Goal: Information Seeking & Learning: Learn about a topic

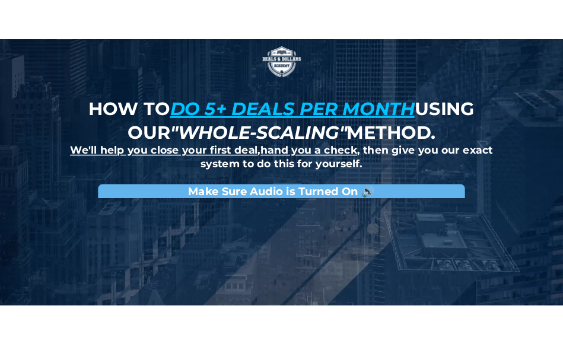
scroll to position [454, 0]
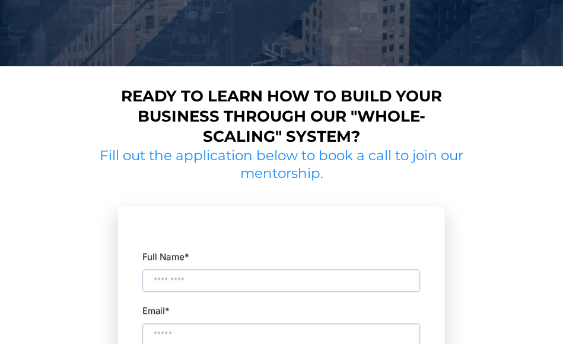
click at [499, 235] on div "Ready to learn how to build your business through our "whole-scaling" system? F…" at bounding box center [281, 350] width 563 height 544
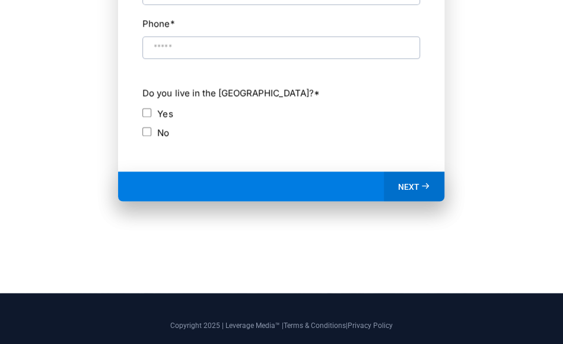
scroll to position [796, 0]
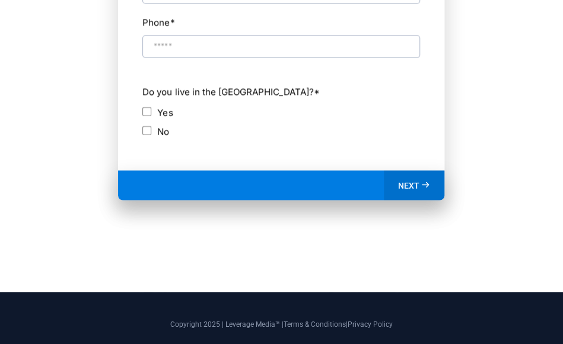
click at [489, 161] on div "Ready to learn how to build your business through our "whole-scaling" system? F…" at bounding box center [281, 7] width 563 height 544
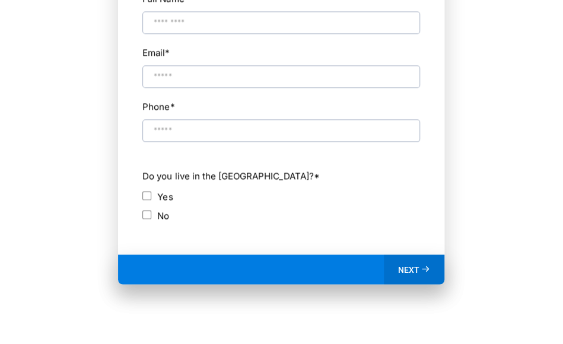
scroll to position [711, 0]
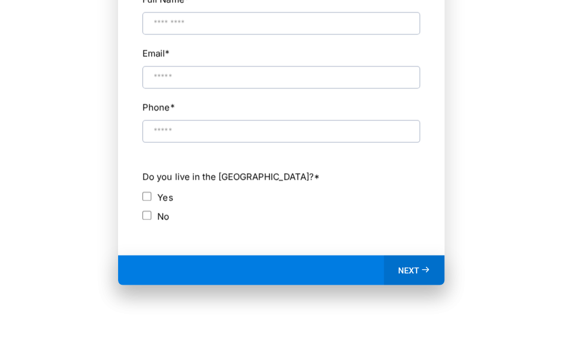
click at [537, 15] on div "Ready to learn how to build your business through our "whole-scaling" system? F…" at bounding box center [281, 92] width 563 height 544
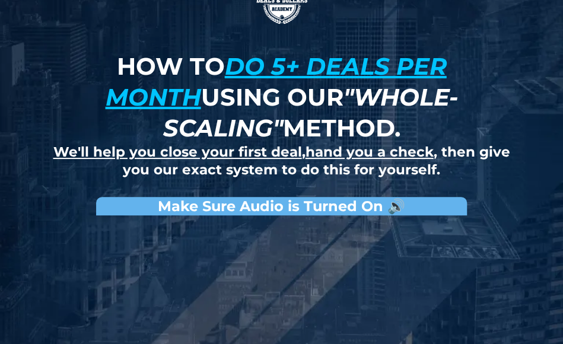
scroll to position [27, 0]
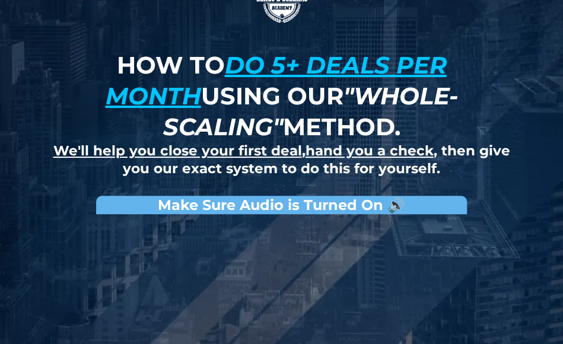
click at [540, 54] on div "How to do 5+ deals per month using our "whole-scaling" method. We'll help you c…" at bounding box center [281, 233] width 563 height 520
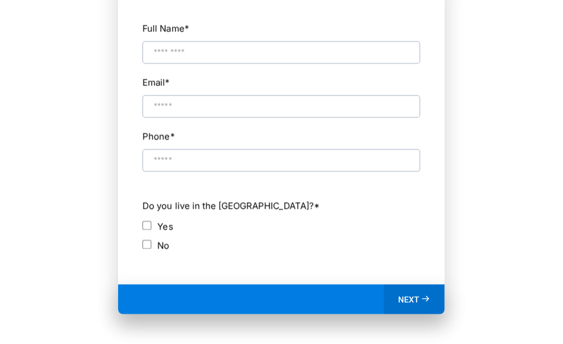
scroll to position [688, 0]
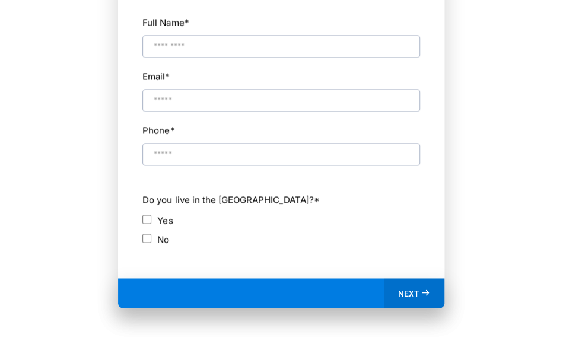
click at [17, 55] on div "Ready to learn how to build your business through our "whole-scaling" system? F…" at bounding box center [281, 115] width 563 height 544
click at [26, 40] on div "Ready to learn how to build your business through our "whole-scaling" system? F…" at bounding box center [281, 115] width 563 height 544
click at [76, 55] on div "Ready to learn how to build your business through our "whole-scaling" system? F…" at bounding box center [281, 115] width 563 height 544
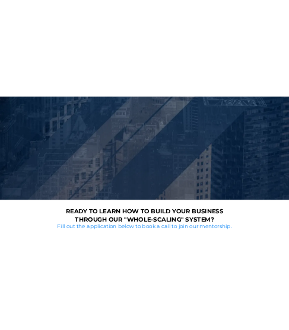
scroll to position [0, 0]
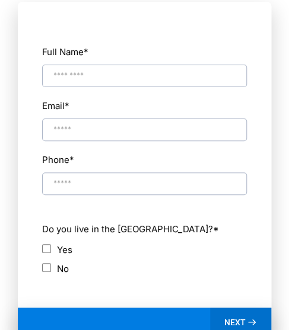
scroll to position [1062, 0]
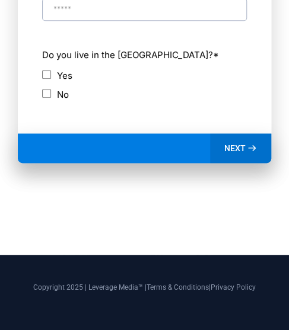
click at [233, 193] on section "Full Name * Email * Phone * ch Do you live in the [GEOGRAPHIC_DATA]? * Yes No W…" at bounding box center [144, 10] width 277 height 413
click at [110, 181] on section "Full Name * Email * Phone * ch Do you live in the [GEOGRAPHIC_DATA]? * Yes No W…" at bounding box center [144, 10] width 277 height 413
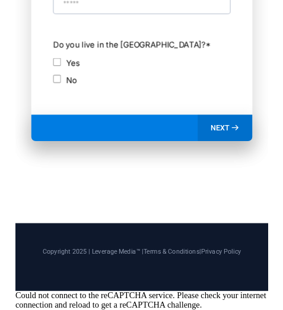
scroll to position [1053, 0]
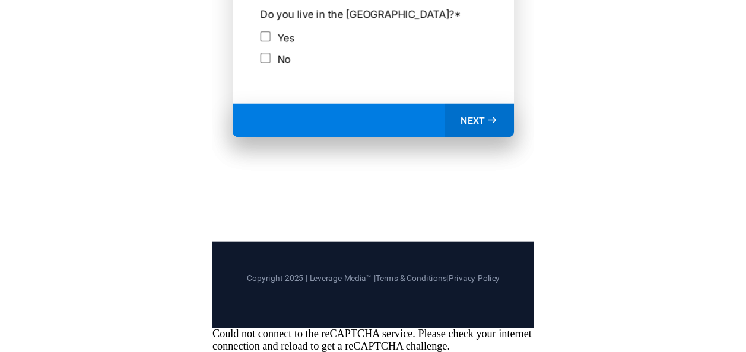
scroll to position [811, 0]
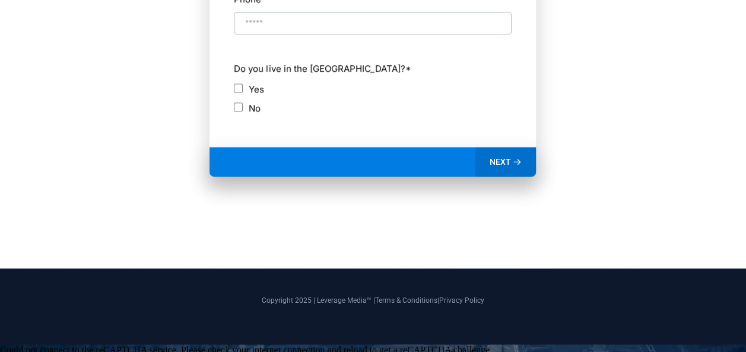
click at [738, 147] on div "Ready to learn how to build your business through our "whole-scaling" system? F…" at bounding box center [373, 4] width 746 height 530
click at [685, 228] on div "Ready to learn how to build your business through our "whole-scaling" system? F…" at bounding box center [373, 4] width 694 height 507
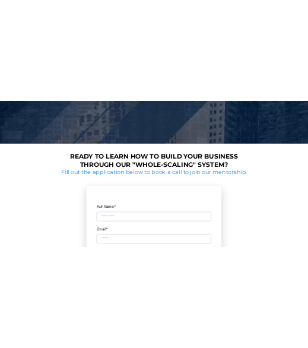
scroll to position [447, 0]
